Goal: Task Accomplishment & Management: Manage account settings

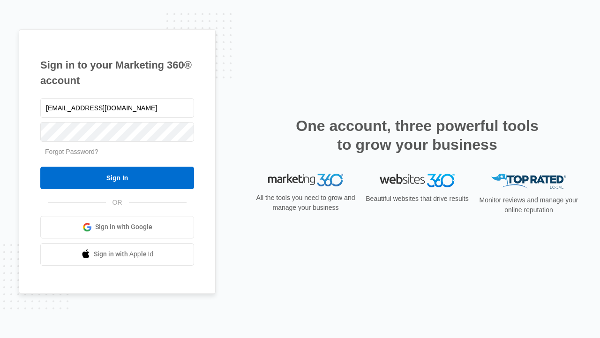
type input "[EMAIL_ADDRESS][DOMAIN_NAME]"
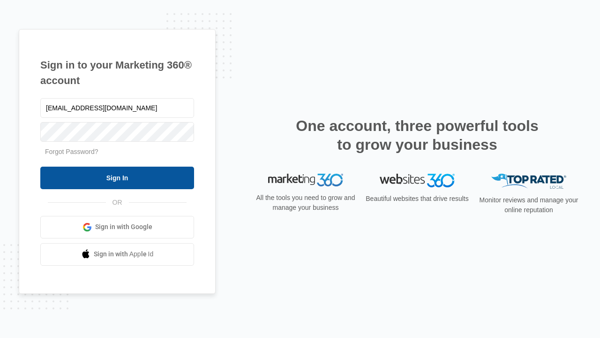
click at [117, 177] on input "Sign In" at bounding box center [117, 178] width 154 height 23
